Goal: Task Accomplishment & Management: Complete application form

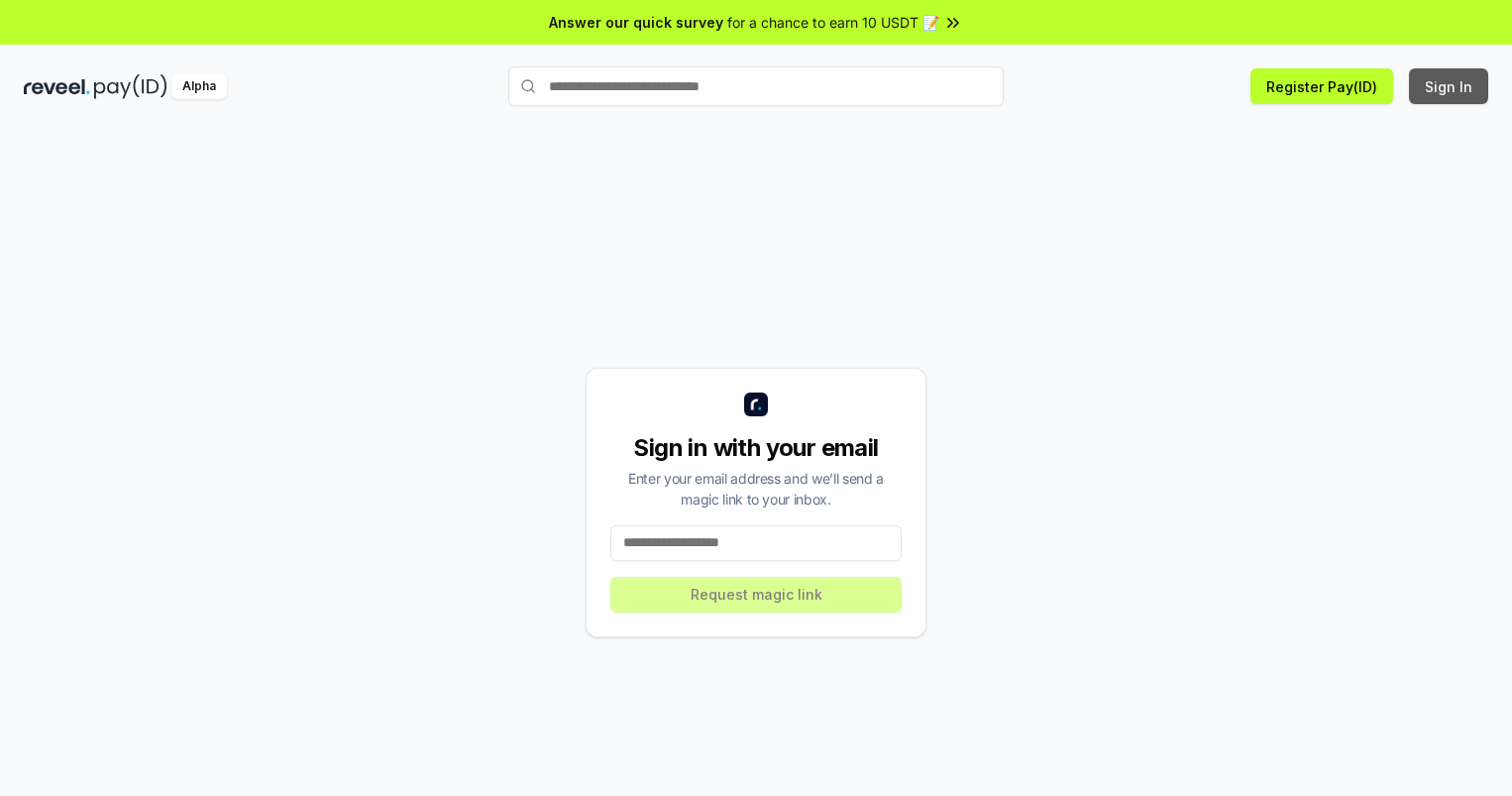
click at [1449, 86] on button "Sign In" at bounding box center [1448, 86] width 79 height 36
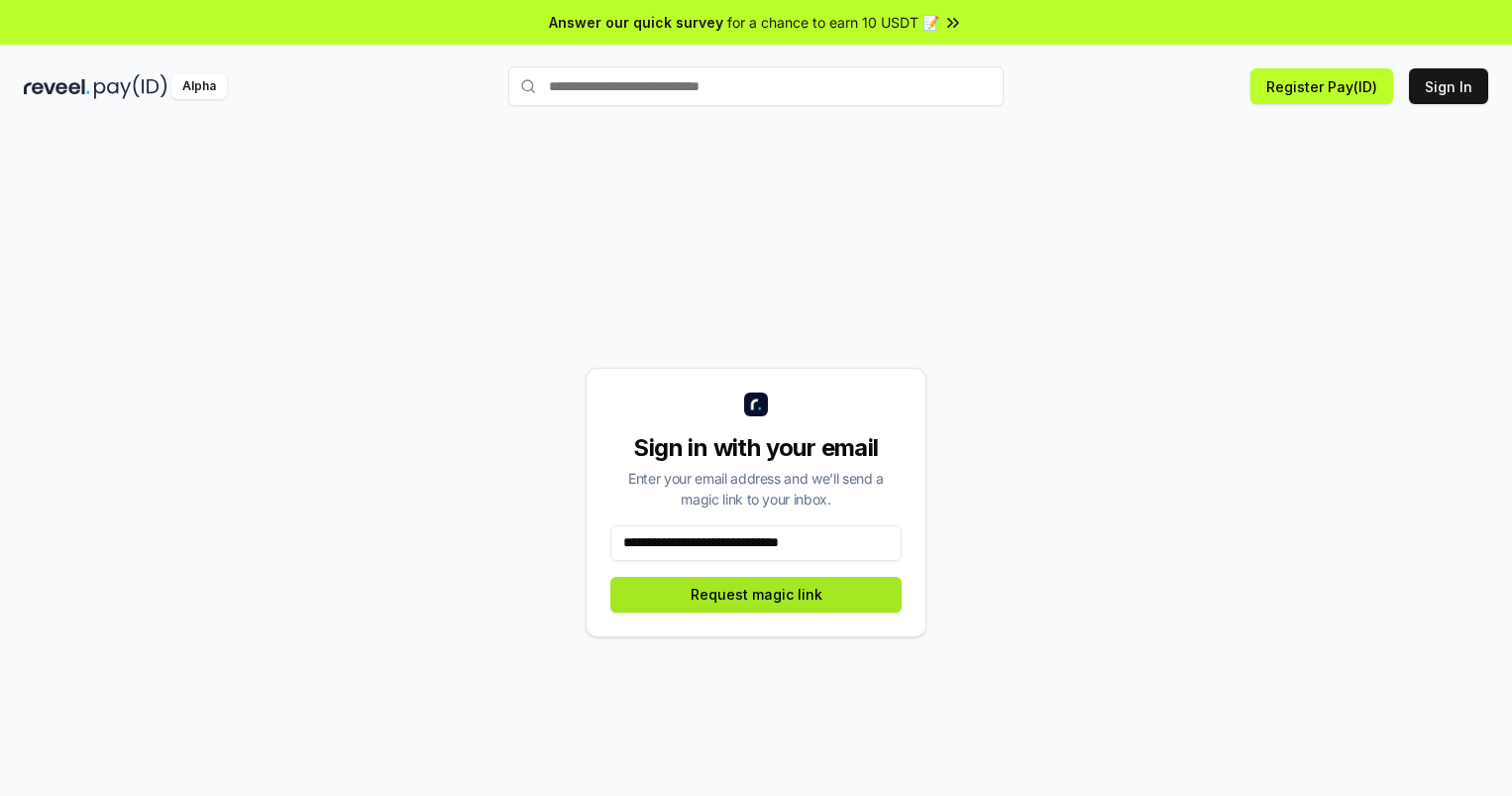
type input "**********"
click at [756, 593] on button "Request magic link" at bounding box center [755, 594] width 291 height 36
